Goal: Navigation & Orientation: Find specific page/section

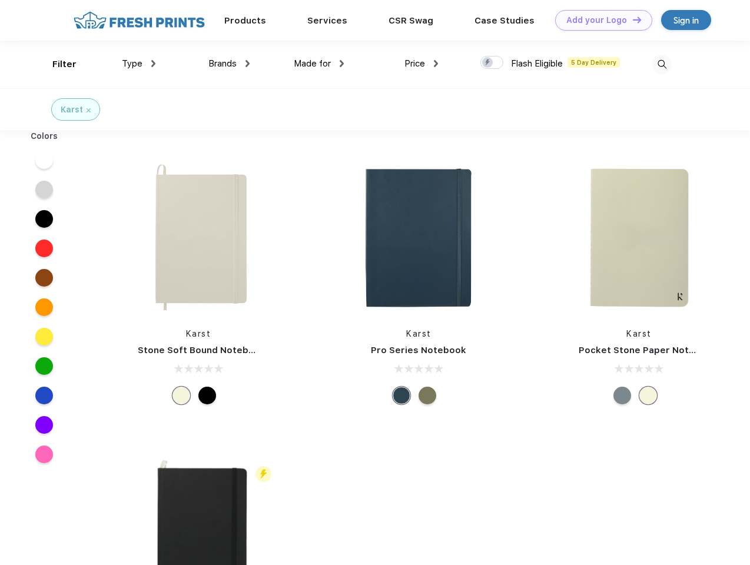
scroll to position [1, 0]
click at [600, 20] on link "Add your Logo Design Tool" at bounding box center [603, 20] width 97 height 21
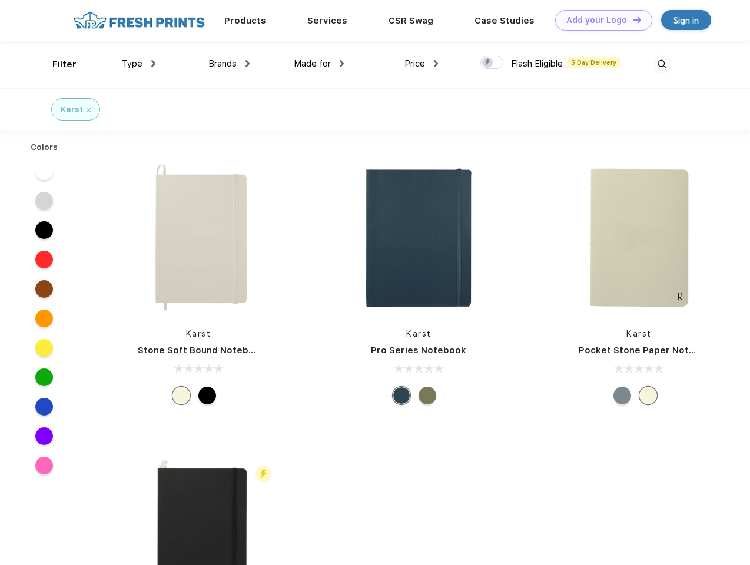
click at [0, 0] on div "Design Tool" at bounding box center [0, 0] width 0 height 0
click at [632, 19] on link "Add your Logo Design Tool" at bounding box center [603, 20] width 97 height 21
click at [57, 64] on div "Filter" at bounding box center [64, 65] width 24 height 14
click at [139, 64] on span "Type" at bounding box center [132, 63] width 21 height 11
click at [229, 64] on span "Brands" at bounding box center [222, 63] width 28 height 11
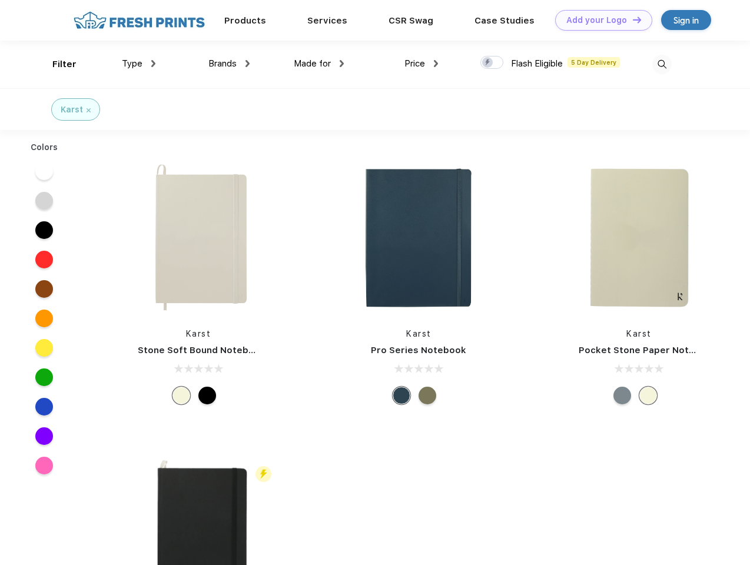
click at [319, 64] on span "Made for" at bounding box center [312, 63] width 37 height 11
click at [422, 64] on span "Price" at bounding box center [415, 63] width 21 height 11
click at [492, 63] on div at bounding box center [492, 62] width 23 height 13
click at [488, 63] on input "checkbox" at bounding box center [485, 59] width 8 height 8
checkbox input "true"
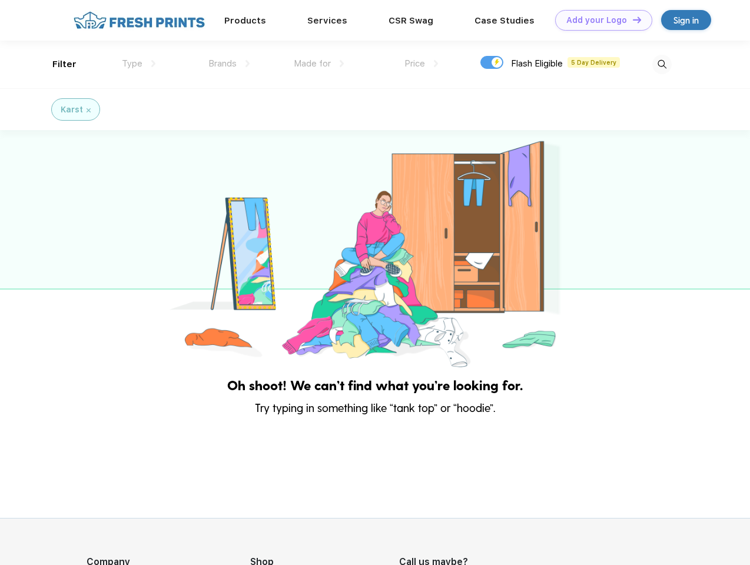
click at [662, 64] on img at bounding box center [662, 64] width 19 height 19
